Goal: Task Accomplishment & Management: Use online tool/utility

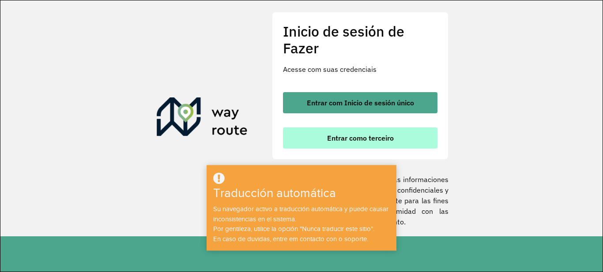
click at [377, 136] on font "Entrar como terceiro" at bounding box center [360, 138] width 67 height 9
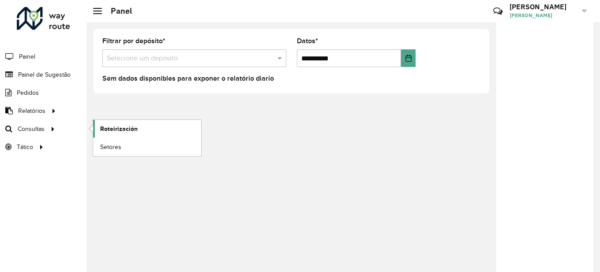
click at [122, 128] on font "Roteirización" at bounding box center [119, 128] width 38 height 7
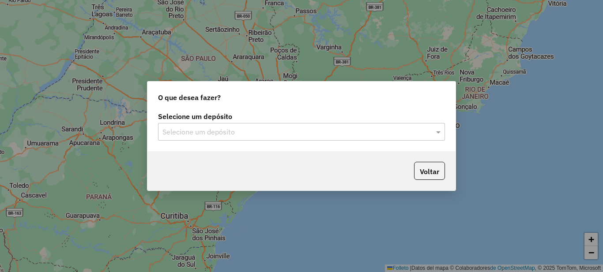
click at [291, 130] on input "text" at bounding box center [292, 132] width 260 height 11
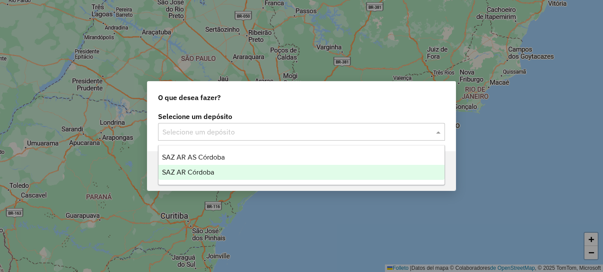
click at [209, 172] on font "SAZ AR Córdoba" at bounding box center [188, 173] width 52 height 8
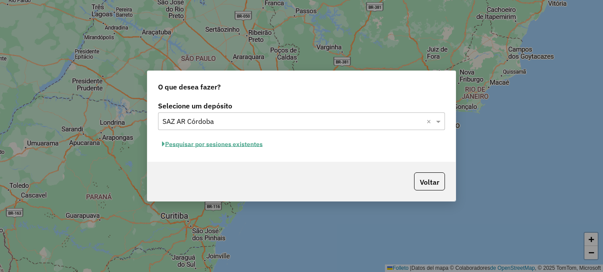
click at [236, 149] on button "Pesquisar por sesiones existentes" at bounding box center [212, 144] width 109 height 14
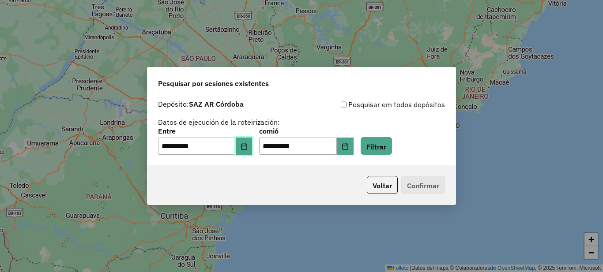
click at [246, 147] on icon "Elija fecha" at bounding box center [244, 146] width 7 height 7
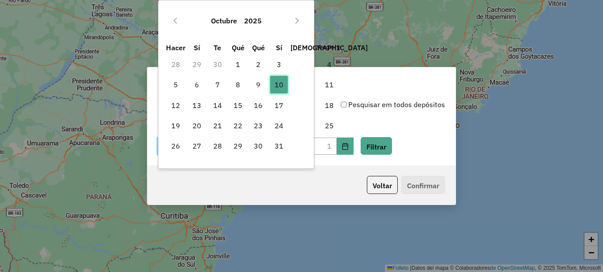
click at [279, 85] on font "10" at bounding box center [279, 84] width 9 height 9
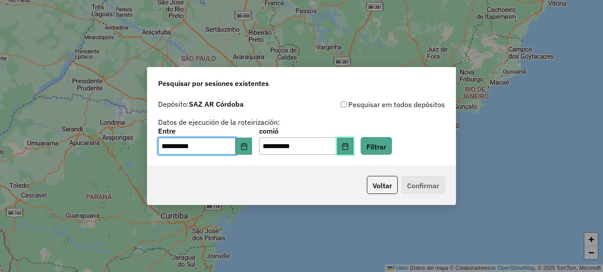
click at [349, 145] on icon "Elija fecha" at bounding box center [345, 146] width 7 height 7
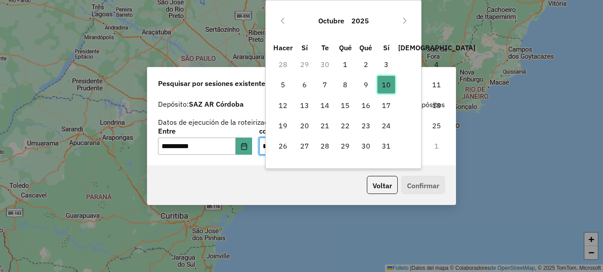
click at [387, 84] on font "10" at bounding box center [386, 84] width 9 height 9
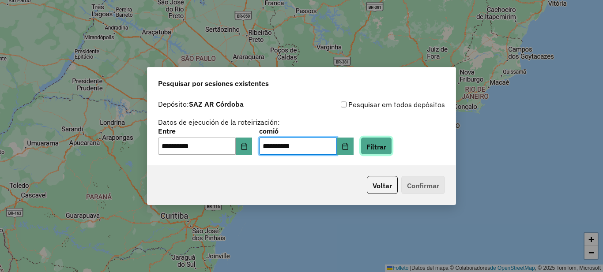
click at [383, 147] on font "Filtrar" at bounding box center [376, 146] width 20 height 9
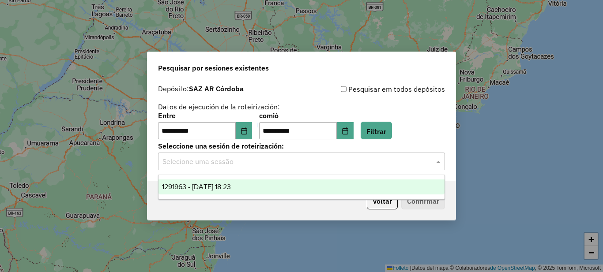
click at [280, 159] on input "text" at bounding box center [292, 162] width 260 height 11
click at [223, 187] on font "1291963 - 10/10/2025 18:23" at bounding box center [196, 187] width 69 height 8
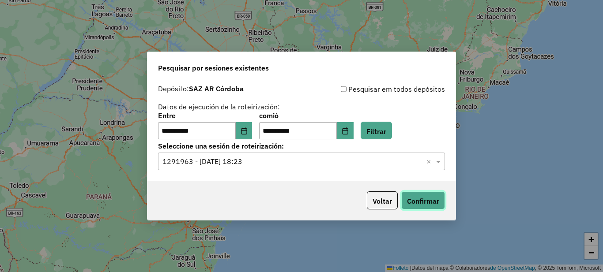
click at [432, 207] on button "Confirmar" at bounding box center [423, 201] width 44 height 18
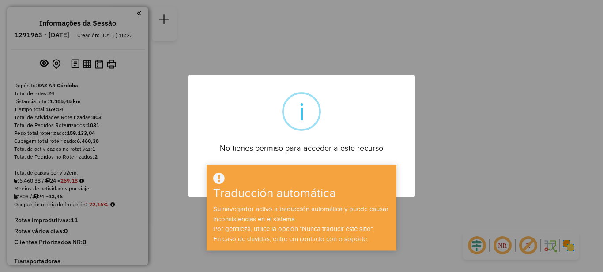
click at [439, 165] on div "× i No tienes permiso para acceder a este recurso DE ACUERDO No Cancel" at bounding box center [301, 136] width 603 height 272
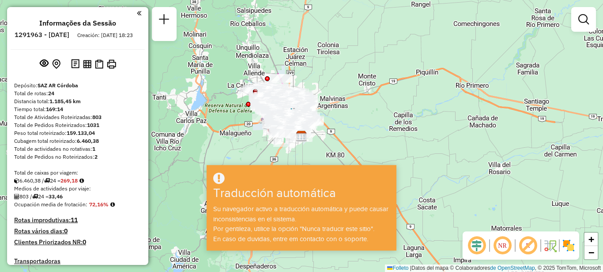
click at [137, 12] on em at bounding box center [139, 13] width 4 height 8
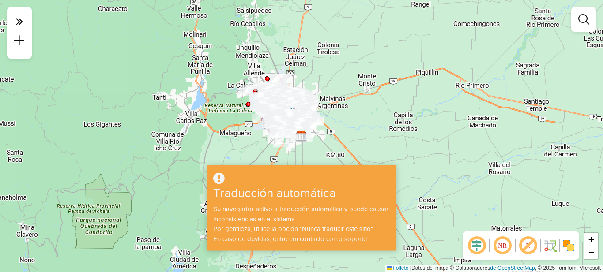
drag, startPoint x: 385, startPoint y: 139, endPoint x: 408, endPoint y: 61, distance: 80.9
click at [385, 138] on div "Janela de atendimento Grado de atención Capacidad Transportadoras Vehículos Cli…" at bounding box center [301, 136] width 603 height 272
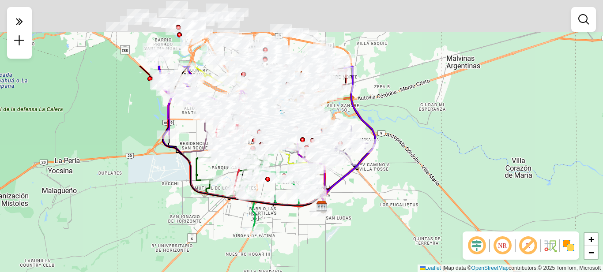
drag, startPoint x: 312, startPoint y: 147, endPoint x: 372, endPoint y: 233, distance: 105.2
click at [372, 239] on div "Janela de atendimento Grade de atendimento Capacidade Transportadoras Veículos …" at bounding box center [301, 136] width 603 height 272
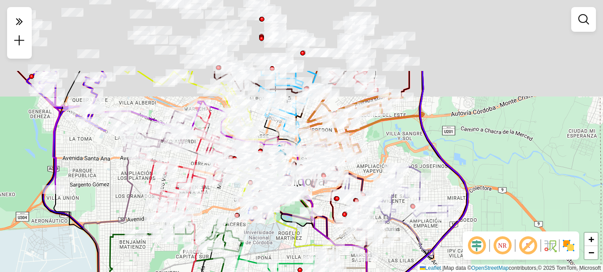
drag, startPoint x: 360, startPoint y: 45, endPoint x: 453, endPoint y: 177, distance: 161.2
click at [453, 177] on icon at bounding box center [414, 202] width 107 height 262
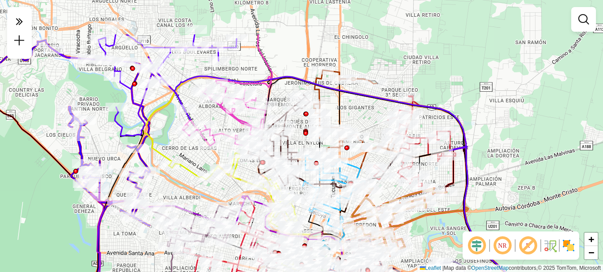
drag, startPoint x: 457, startPoint y: 101, endPoint x: 482, endPoint y: 164, distance: 68.4
click at [482, 165] on div "Janela de atendimento Grade de atendimento Capacidade Transportadoras Veículos …" at bounding box center [301, 136] width 603 height 272
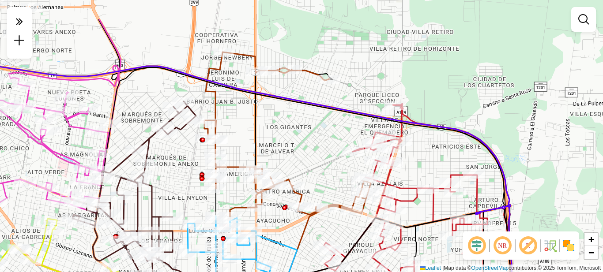
drag, startPoint x: 287, startPoint y: 88, endPoint x: 325, endPoint y: 128, distance: 55.3
click at [335, 134] on div "Janela de atendimento Grade de atendimento Capacidade Transportadoras Veículos …" at bounding box center [301, 136] width 603 height 272
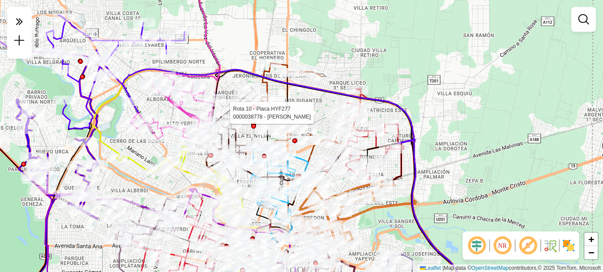
drag, startPoint x: 301, startPoint y: 122, endPoint x: 313, endPoint y: 97, distance: 27.3
click at [313, 97] on div "Rota 10 - Placa HYF277 0000038778 - Espada Flores Maria Luisa Janela de atendim…" at bounding box center [301, 136] width 603 height 272
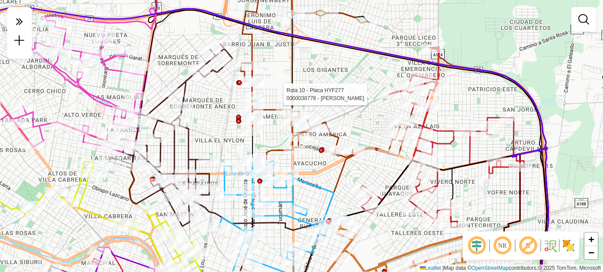
drag, startPoint x: 264, startPoint y: 97, endPoint x: 289, endPoint y: 80, distance: 29.6
click at [289, 80] on icon at bounding box center [302, 147] width 133 height 272
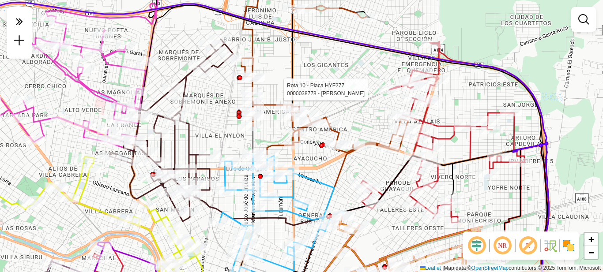
drag, startPoint x: 231, startPoint y: 138, endPoint x: 235, endPoint y: 140, distance: 4.6
click at [235, 140] on div "Rota 10 - Placa HYF277 0000038778 - Espada Flores Maria Luisa Janela de atendim…" at bounding box center [301, 136] width 603 height 272
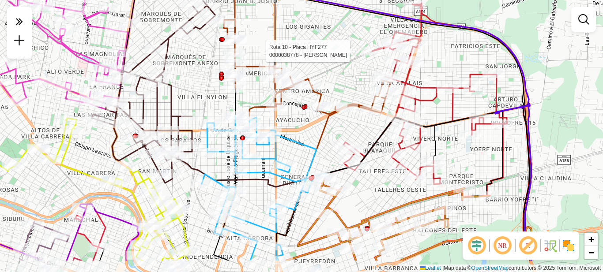
drag, startPoint x: 348, startPoint y: 180, endPoint x: 330, endPoint y: 142, distance: 42.3
click at [330, 142] on div "Rota 10 - Placa HYF277 0000038778 - Espada Flores Maria Luisa Janela de atendim…" at bounding box center [301, 136] width 603 height 272
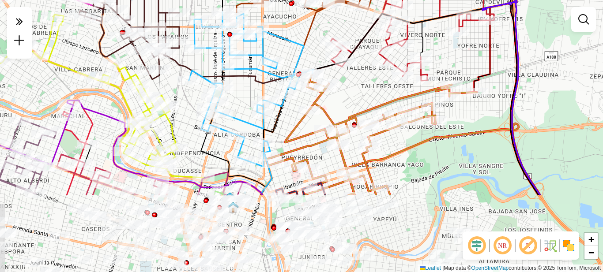
drag, startPoint x: 494, startPoint y: 150, endPoint x: 482, endPoint y: 46, distance: 104.5
click at [482, 46] on div "Rota 10 - Placa HYF277 0000038778 - Espada Flores Maria Luisa Janela de atendim…" at bounding box center [301, 136] width 603 height 272
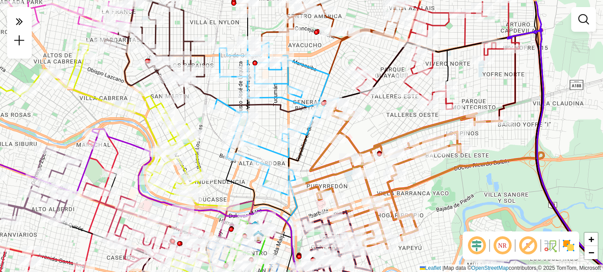
drag, startPoint x: 451, startPoint y: 148, endPoint x: 476, endPoint y: 177, distance: 38.2
click at [476, 177] on div "Rota 10 - Placa HYF277 0000038778 - Espada Flores Maria Luisa Janela de atendim…" at bounding box center [301, 136] width 603 height 272
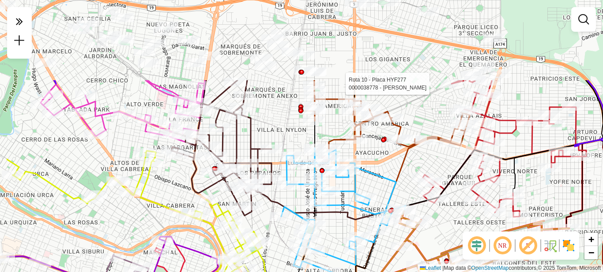
drag, startPoint x: 334, startPoint y: 53, endPoint x: 402, endPoint y: 163, distance: 129.3
click at [402, 163] on icon at bounding box center [386, 240] width 129 height 204
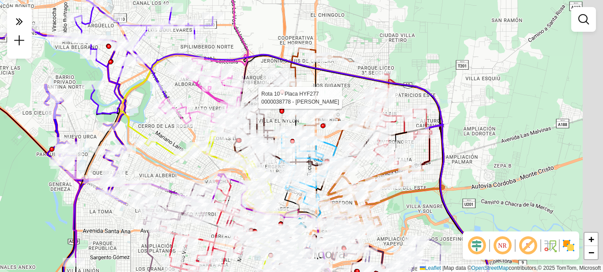
drag, startPoint x: 384, startPoint y: 92, endPoint x: 359, endPoint y: 76, distance: 30.1
click at [360, 76] on icon at bounding box center [320, 169] width 338 height 230
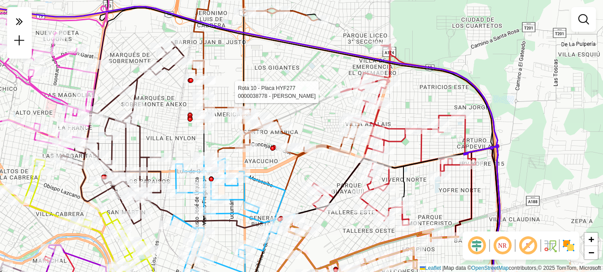
drag, startPoint x: 346, startPoint y: 94, endPoint x: 296, endPoint y: 64, distance: 58.2
click at [296, 64] on div "Rota 10 - Placa HYF277 0000038778 - Espada Flores Maria Luisa Janela de atendim…" at bounding box center [301, 136] width 603 height 272
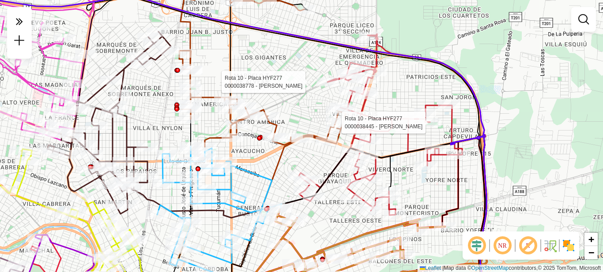
select select "**********"
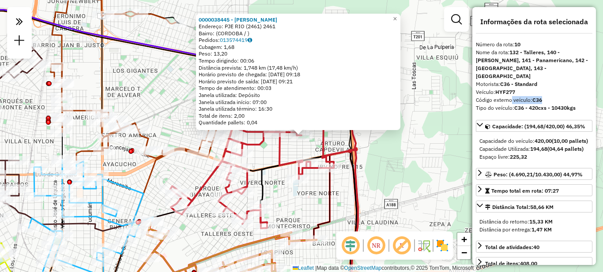
drag, startPoint x: 509, startPoint y: 91, endPoint x: 551, endPoint y: 94, distance: 42.5
click at [551, 96] on div "Código externo veículo: C36" at bounding box center [534, 100] width 117 height 8
click at [368, 209] on div "0000038445 - Gallardo Ana Maria Endereço: PJE RIO (2461) 2461 Bairro: (CORDOBA …" at bounding box center [301, 136] width 603 height 272
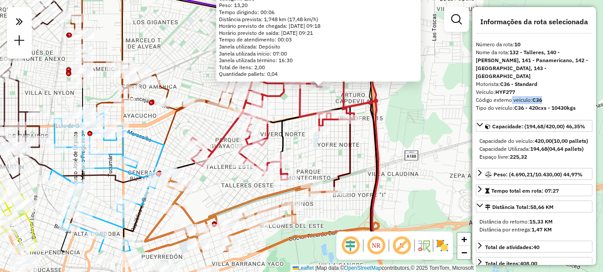
drag, startPoint x: 368, startPoint y: 207, endPoint x: 367, endPoint y: 166, distance: 40.2
click at [374, 166] on div "0000038445 - Gallardo Ana Maria Endereço: PJE RIO (2461) 2461 Bairro: (CORDOBA …" at bounding box center [301, 136] width 603 height 272
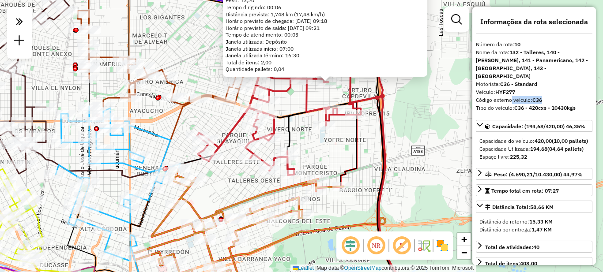
drag, startPoint x: 363, startPoint y: 152, endPoint x: 437, endPoint y: 123, distance: 78.9
click at [437, 124] on div "0000038445 - Gallardo Ana Maria Endereço: PJE RIO (2461) 2461 Bairro: (CORDOBA …" at bounding box center [301, 136] width 603 height 272
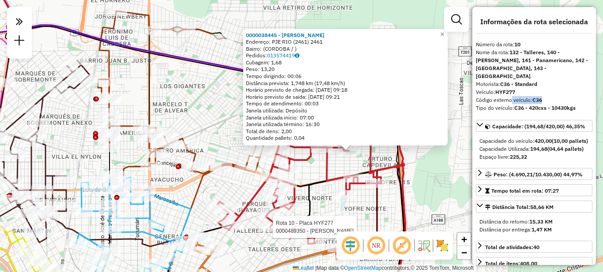
click at [192, 90] on div "Rota 10 - Placa HYF277 0000489350 - Moya Martin Santiago 0000038445 - Gallardo …" at bounding box center [301, 136] width 603 height 272
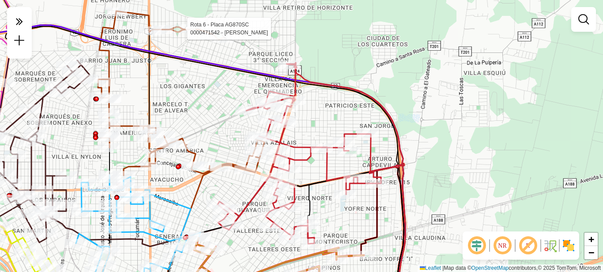
select select "**********"
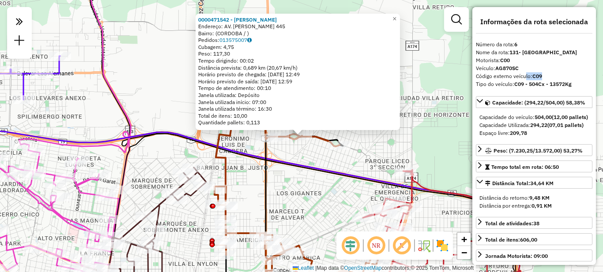
drag, startPoint x: 525, startPoint y: 76, endPoint x: 568, endPoint y: 76, distance: 42.8
click at [568, 76] on div "Código externo veículo: C09" at bounding box center [534, 76] width 117 height 8
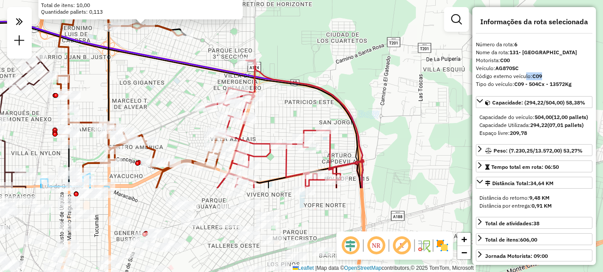
drag, startPoint x: 337, startPoint y: 226, endPoint x: 180, endPoint y: 115, distance: 192.3
click at [180, 115] on div "0000471542 - Alonzo Carolina Analia Endereço: AV. ALFONSINA STORNI 445 Bairro: …" at bounding box center [301, 136] width 603 height 272
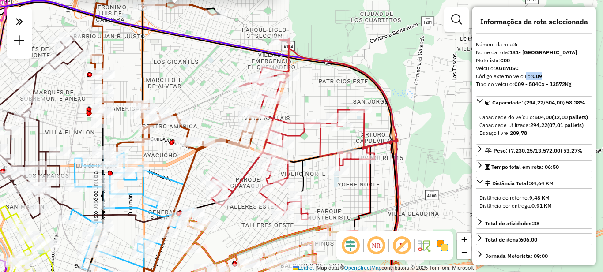
drag, startPoint x: 191, startPoint y: 132, endPoint x: 225, endPoint y: 112, distance: 39.8
click at [225, 112] on div "0000471542 - Alonzo Carolina Analia Endereço: AV. ALFONSINA STORNI 445 Bairro: …" at bounding box center [301, 136] width 603 height 272
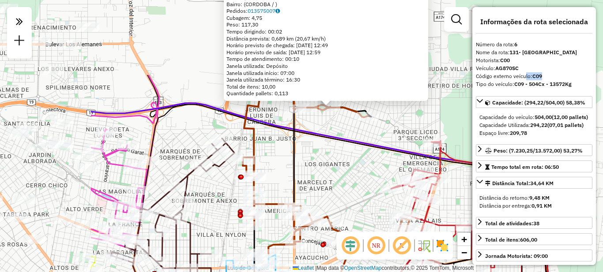
drag, startPoint x: 192, startPoint y: 120, endPoint x: 332, endPoint y: 199, distance: 160.5
click at [338, 199] on div "0000471542 - Alonzo Carolina Analia Endereço: AV. ALFONSINA STORNI 445 Bairro: …" at bounding box center [301, 136] width 603 height 272
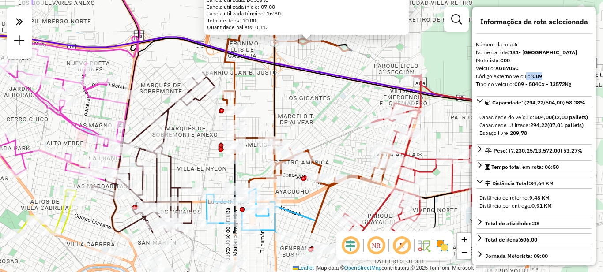
drag, startPoint x: 153, startPoint y: 98, endPoint x: 135, endPoint y: 29, distance: 71.6
click at [135, 29] on icon at bounding box center [50, 45] width 179 height 278
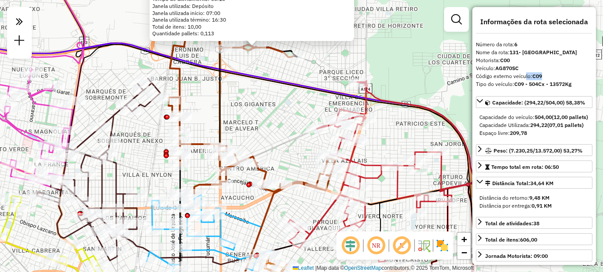
drag, startPoint x: 245, startPoint y: 163, endPoint x: 193, endPoint y: 172, distance: 53.3
click at [193, 172] on div "0000471542 - Alonzo Carolina Analia Endereço: AV. ALFONSINA STORNI 445 Bairro: …" at bounding box center [301, 136] width 603 height 272
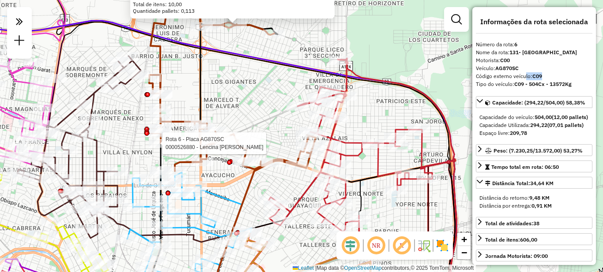
drag, startPoint x: 248, startPoint y: 170, endPoint x: 226, endPoint y: 144, distance: 33.2
click at [227, 144] on div at bounding box center [238, 140] width 22 height 9
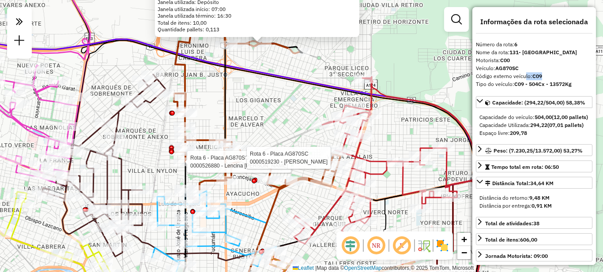
drag, startPoint x: 250, startPoint y: 67, endPoint x: 279, endPoint y: 102, distance: 45.2
click at [277, 89] on div "Rota 6 - Placa AG870SC 0000526880 - Lencina Lorena Soledad Rota 6 - Placa AG870…" at bounding box center [301, 136] width 603 height 272
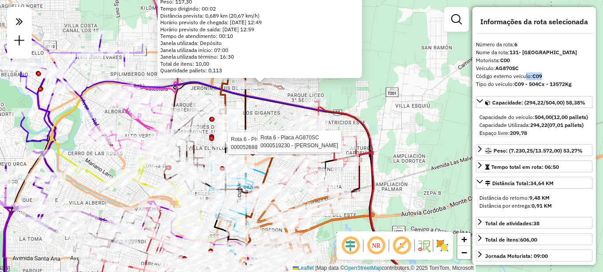
click at [386, 89] on div "Rota 6 - Placa AG870SC 0000526880 - Lencina Lorena Soledad Rota 6 - Placa AG870…" at bounding box center [301, 136] width 603 height 272
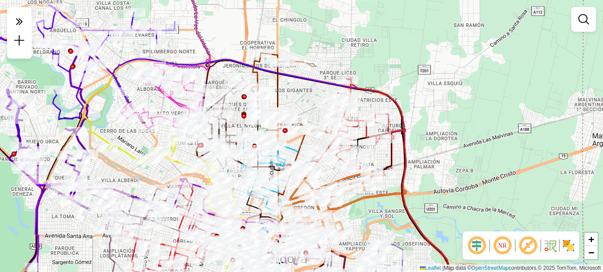
drag, startPoint x: 339, startPoint y: 59, endPoint x: 381, endPoint y: 21, distance: 56.3
click at [381, 21] on div "Janela de atendimento Grade de atendimento Capacidade Transportadoras Veículos …" at bounding box center [301, 136] width 603 height 272
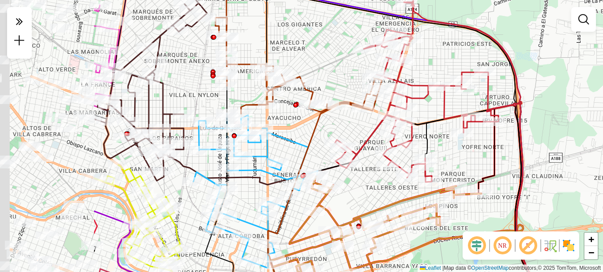
drag, startPoint x: 448, startPoint y: 122, endPoint x: 602, endPoint y: 89, distance: 157.7
click at [603, 89] on div "Janela de atendimento Grade de atendimento Capacidade Transportadoras Veículos …" at bounding box center [301, 136] width 603 height 272
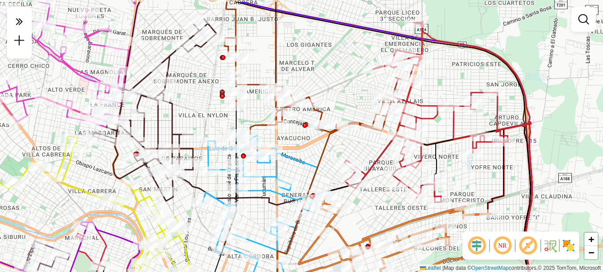
drag, startPoint x: 565, startPoint y: 68, endPoint x: 574, endPoint y: 97, distance: 30.6
click at [574, 97] on div "Janela de atendimento Grade de atendimento Capacidade Transportadoras Veículos …" at bounding box center [301, 136] width 603 height 272
